Goal: Register for event/course

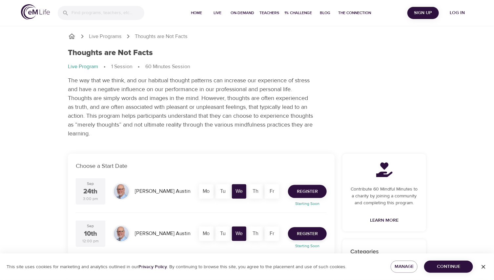
click at [306, 196] on span "Register" at bounding box center [307, 192] width 21 height 8
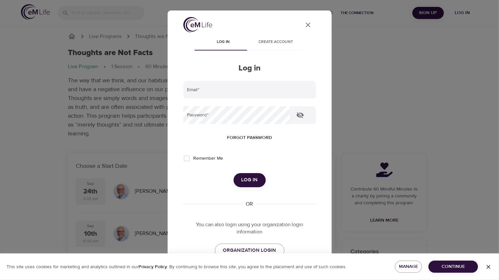
type input "[PERSON_NAME][EMAIL_ADDRESS][PERSON_NAME][DOMAIN_NAME]"
drag, startPoint x: 301, startPoint y: 24, endPoint x: 308, endPoint y: 45, distance: 21.8
click at [304, 24] on icon "User Profile" at bounding box center [308, 25] width 8 height 8
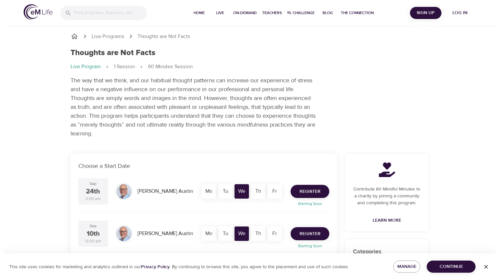
scroll to position [22, 0]
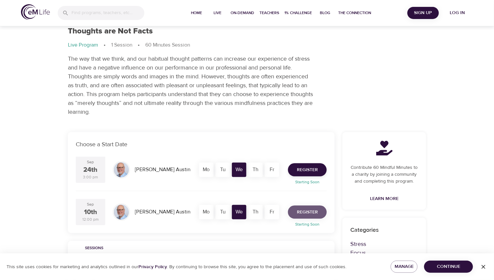
click at [309, 216] on span "Register" at bounding box center [307, 212] width 21 height 8
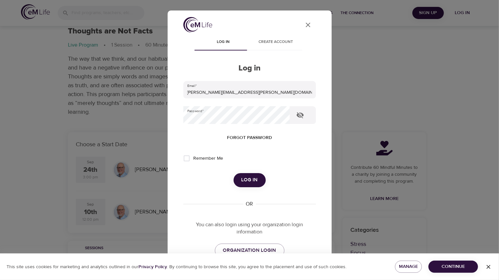
click at [191, 162] on input "Remember Me" at bounding box center [187, 158] width 14 height 14
checkbox input "true"
click at [243, 184] on span "Log in" at bounding box center [249, 180] width 16 height 9
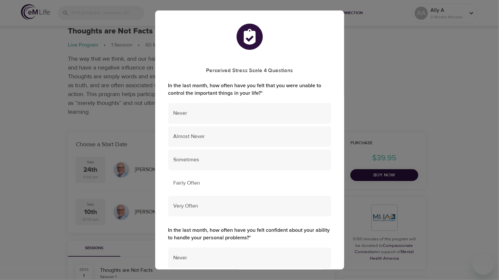
click at [188, 182] on span "Fairly Often" at bounding box center [249, 183] width 152 height 8
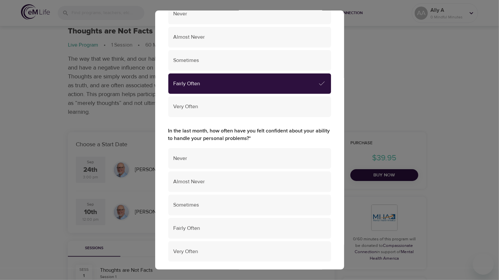
scroll to position [109, 0]
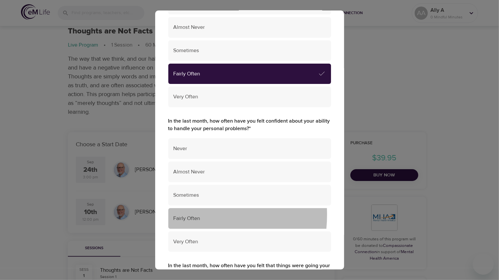
click at [183, 215] on span "Fairly Often" at bounding box center [249, 219] width 152 height 8
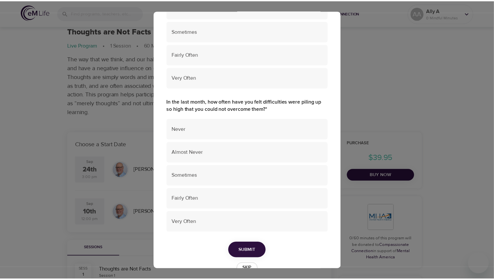
scroll to position [438, 0]
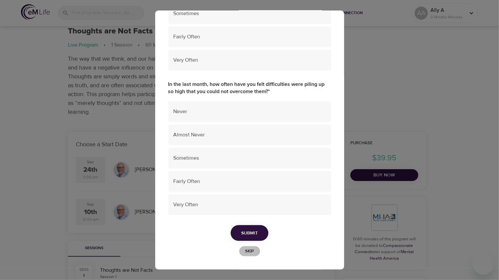
click at [245, 248] on span "Skip" at bounding box center [249, 251] width 14 height 8
